Goal: Task Accomplishment & Management: Manage account settings

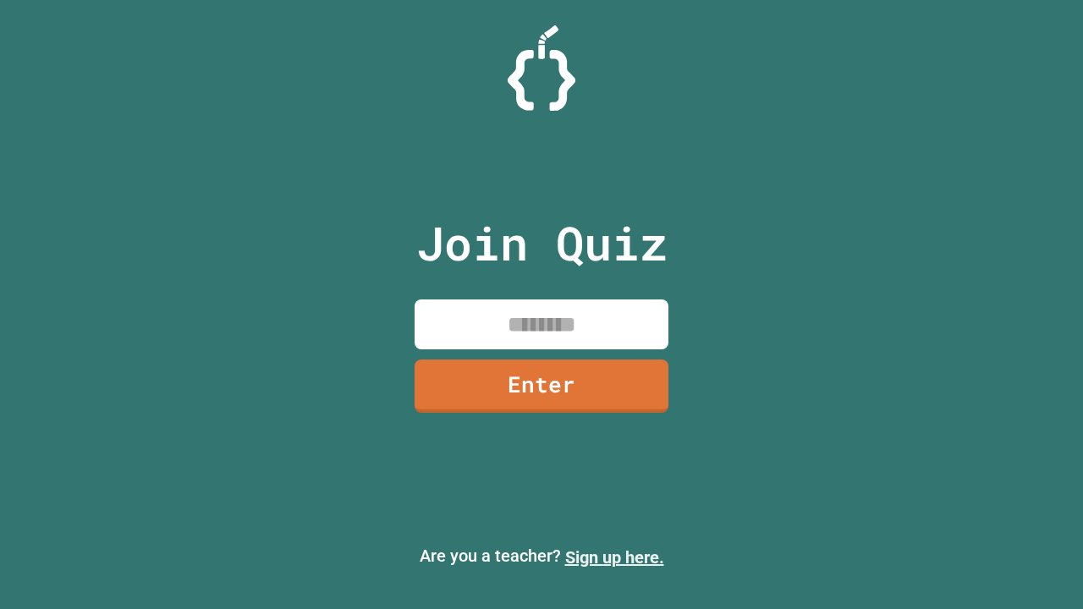
click at [614, 558] on link "Sign up here." at bounding box center [614, 558] width 99 height 20
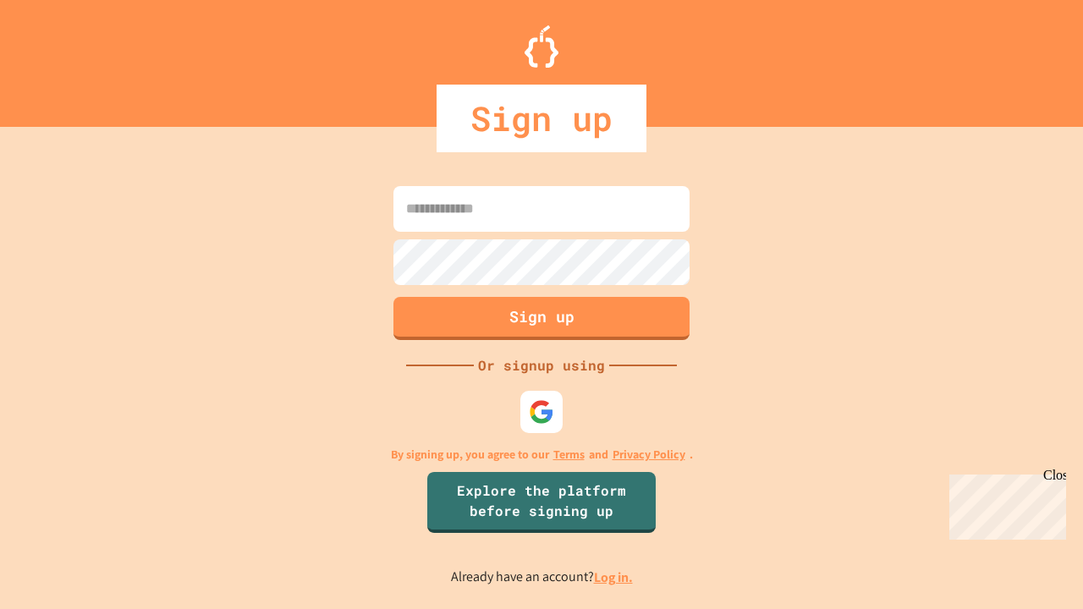
click at [614, 577] on link "Log in." at bounding box center [613, 578] width 39 height 18
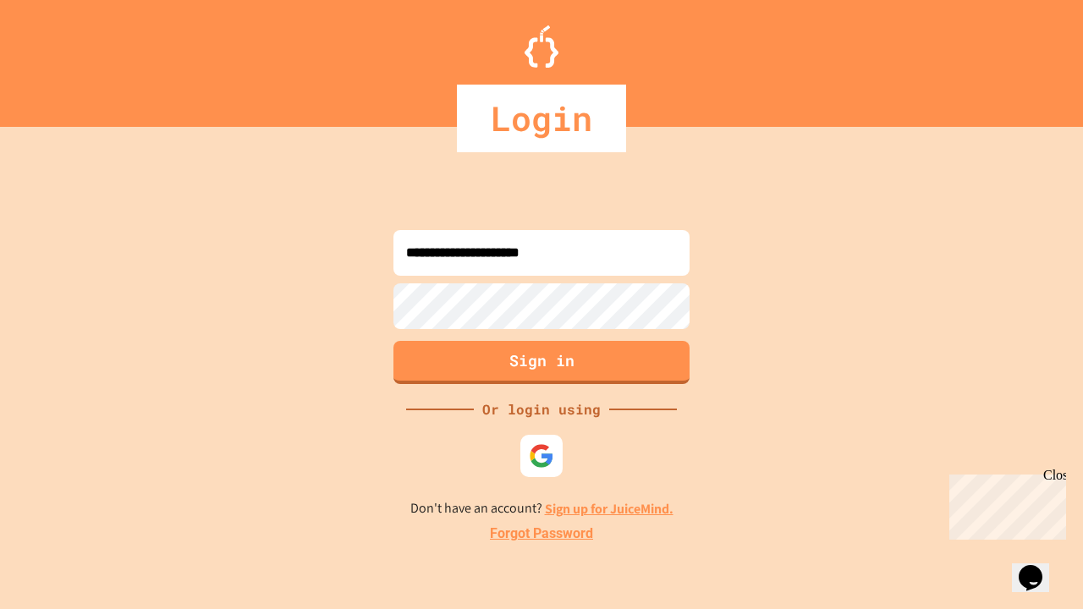
type input "**********"
